Goal: Information Seeking & Learning: Learn about a topic

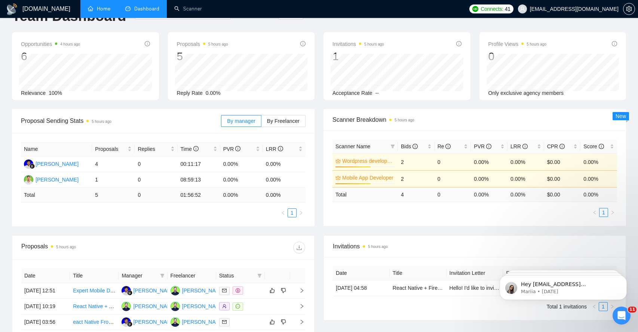
click at [108, 12] on link "Home" at bounding box center [99, 9] width 22 height 6
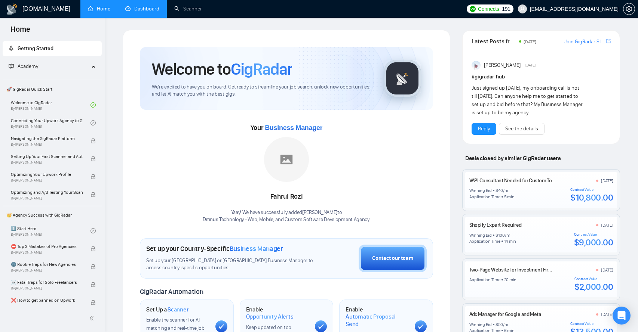
click at [144, 8] on link "Dashboard" at bounding box center [142, 9] width 34 height 6
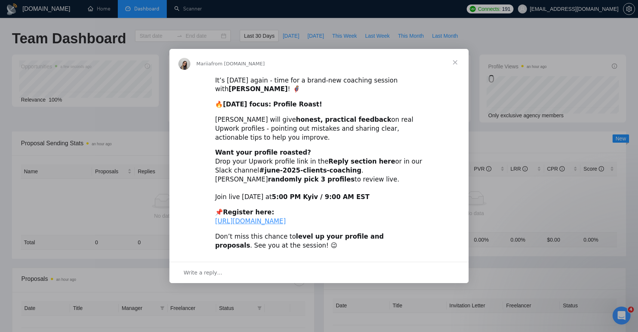
type input "2025-07-28"
type input "[DATE]"
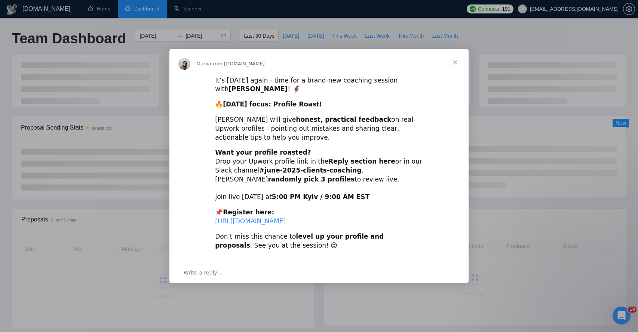
click at [456, 53] on span "Close" at bounding box center [454, 62] width 27 height 27
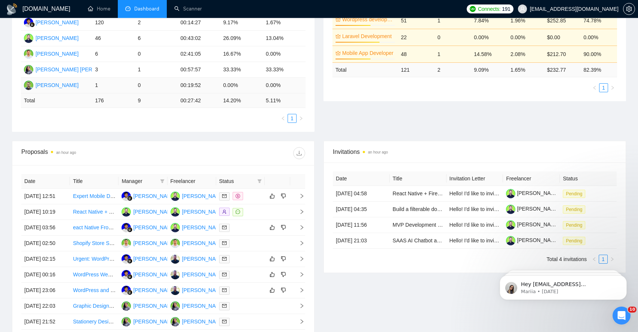
scroll to position [166, 0]
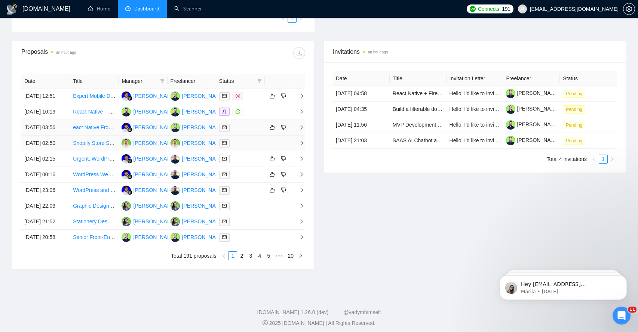
scroll to position [267, 0]
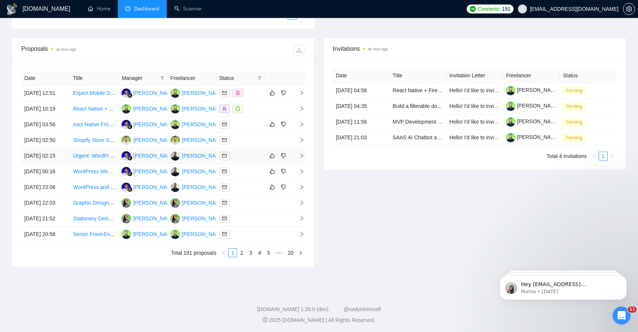
click at [299, 158] on icon "right" at bounding box center [301, 155] width 5 height 5
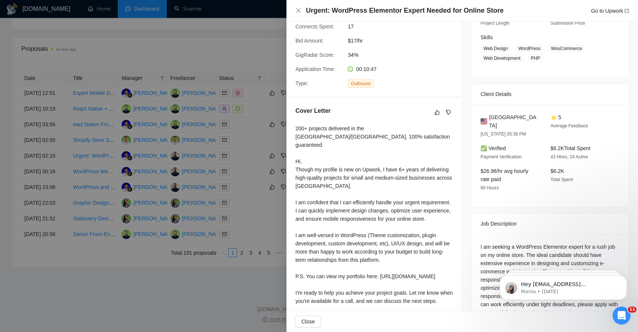
scroll to position [159, 0]
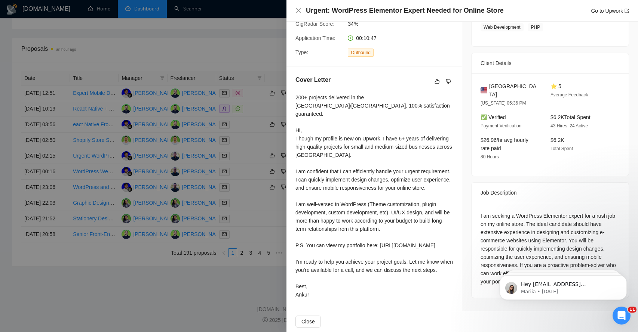
click at [506, 212] on div "I am seeking a WordPress Elementor expert for a rush job on my online store. Th…" at bounding box center [549, 249] width 139 height 74
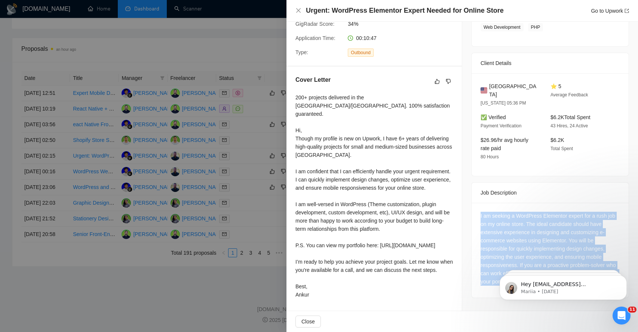
click at [506, 212] on div "I am seeking a WordPress Elementor expert for a rush job on my online store. Th…" at bounding box center [549, 249] width 139 height 74
click at [502, 212] on div "I am seeking a WordPress Elementor expert for a rush job on my online store. Th…" at bounding box center [549, 249] width 139 height 74
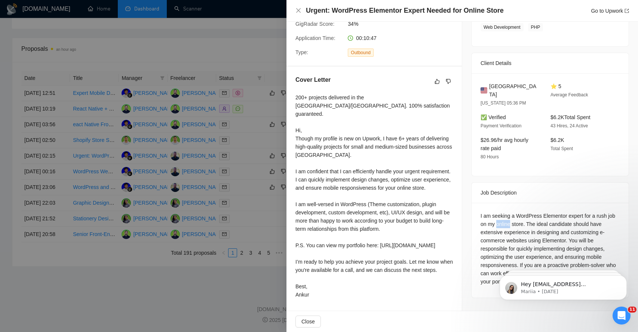
click at [502, 212] on div "I am seeking a WordPress Elementor expert for a rush job on my online store. Th…" at bounding box center [549, 249] width 139 height 74
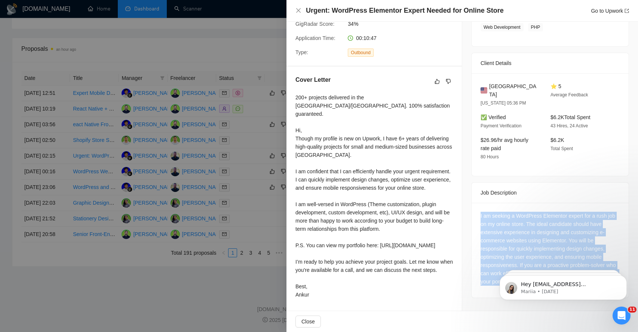
click at [502, 212] on div "I am seeking a WordPress Elementor expert for a rush job on my online store. Th…" at bounding box center [549, 249] width 139 height 74
click at [500, 212] on div "I am seeking a WordPress Elementor expert for a rush job on my online store. Th…" at bounding box center [549, 249] width 139 height 74
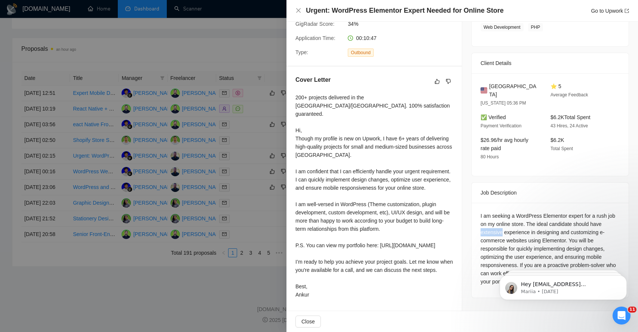
click at [500, 212] on div "I am seeking a WordPress Elementor expert for a rush job on my online store. Th…" at bounding box center [549, 249] width 139 height 74
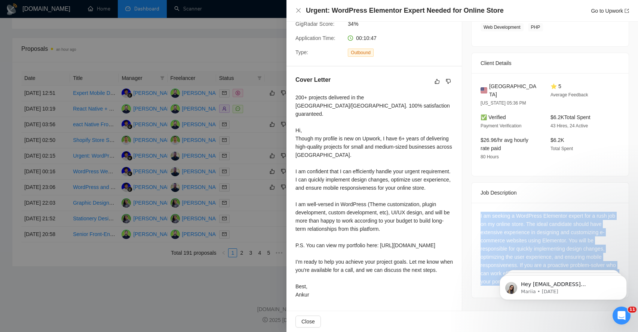
click at [500, 212] on div "I am seeking a WordPress Elementor expert for a rush job on my online store. Th…" at bounding box center [549, 249] width 139 height 74
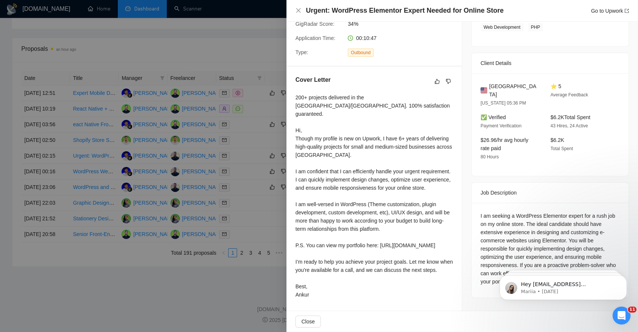
click at [499, 214] on div "I am seeking a WordPress Elementor expert for a rush job on my online store. Th…" at bounding box center [549, 249] width 139 height 74
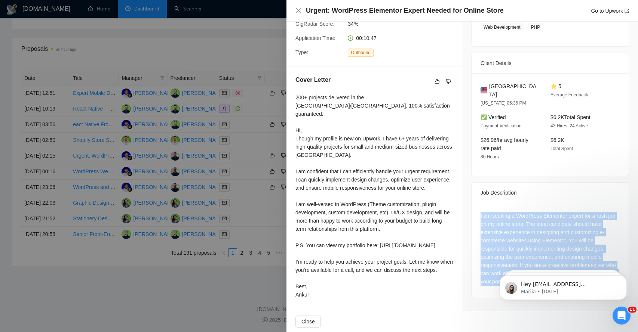
click at [499, 214] on div "I am seeking a WordPress Elementor expert for a rush job on my online store. Th…" at bounding box center [549, 249] width 139 height 74
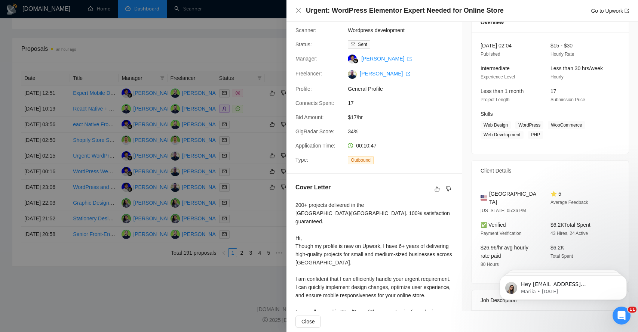
scroll to position [0, 0]
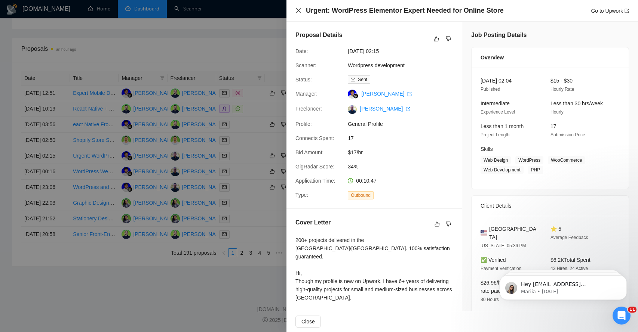
click at [298, 10] on icon "close" at bounding box center [298, 10] width 6 height 6
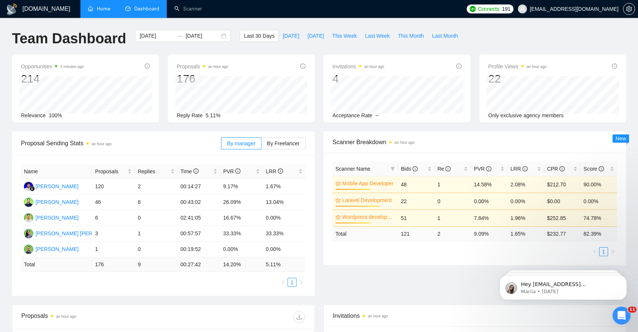
click at [103, 10] on link "Home" at bounding box center [99, 9] width 22 height 6
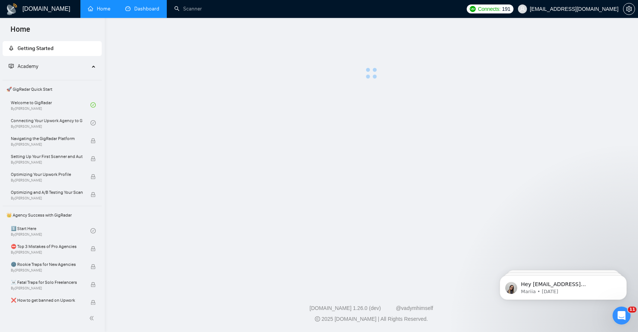
click at [138, 8] on link "Dashboard" at bounding box center [142, 9] width 34 height 6
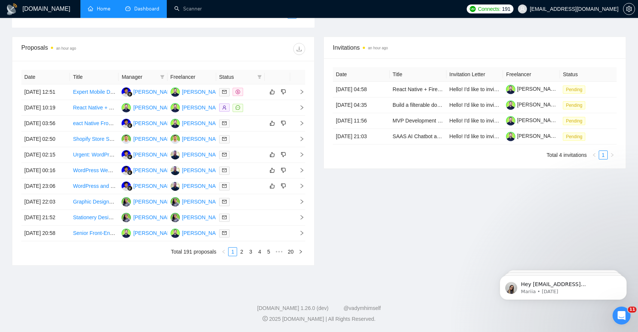
scroll to position [318, 0]
click at [241, 256] on link "2" at bounding box center [241, 252] width 8 height 8
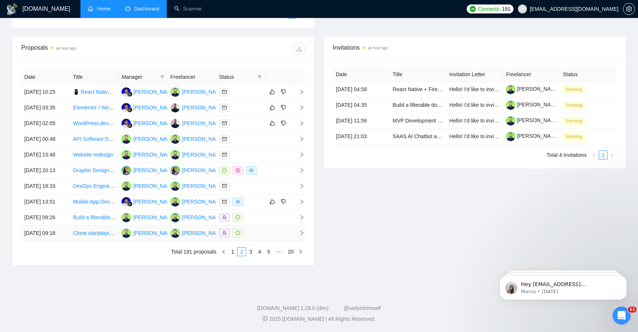
scroll to position [293, 0]
click at [298, 204] on span "right" at bounding box center [298, 201] width 11 height 5
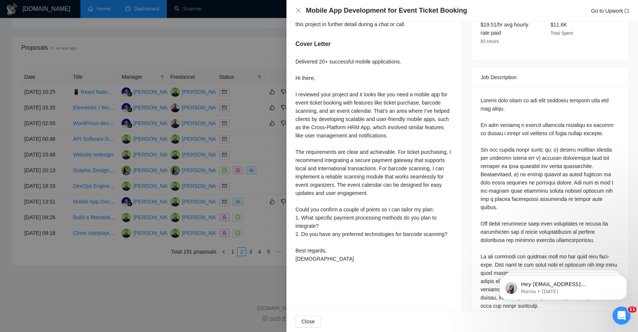
scroll to position [334, 0]
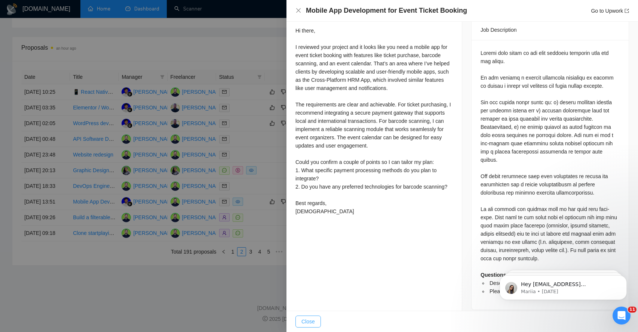
click at [311, 319] on span "Close" at bounding box center [307, 322] width 13 height 8
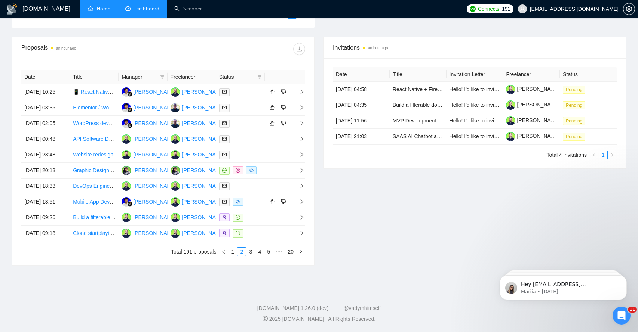
click at [273, 321] on div "GigRadar.io Home Dashboard Scanner Connects: 191 info@ditinustechnology.com Tea…" at bounding box center [319, 32] width 638 height 601
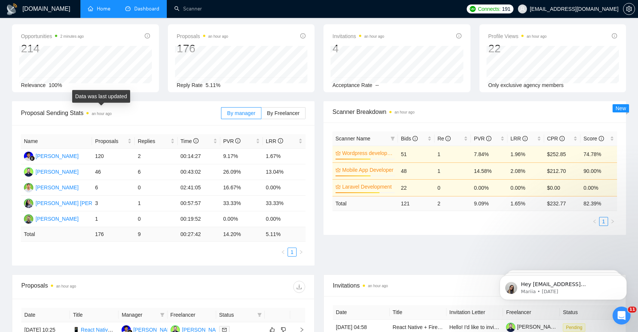
scroll to position [0, 0]
